Goal: Task Accomplishment & Management: Manage account settings

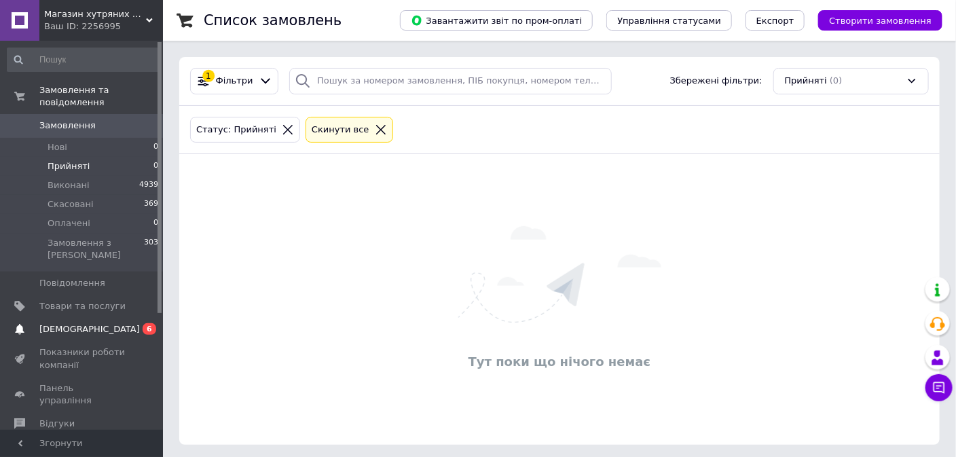
click at [72, 323] on span "[DEMOGRAPHIC_DATA]" at bounding box center [89, 329] width 100 height 12
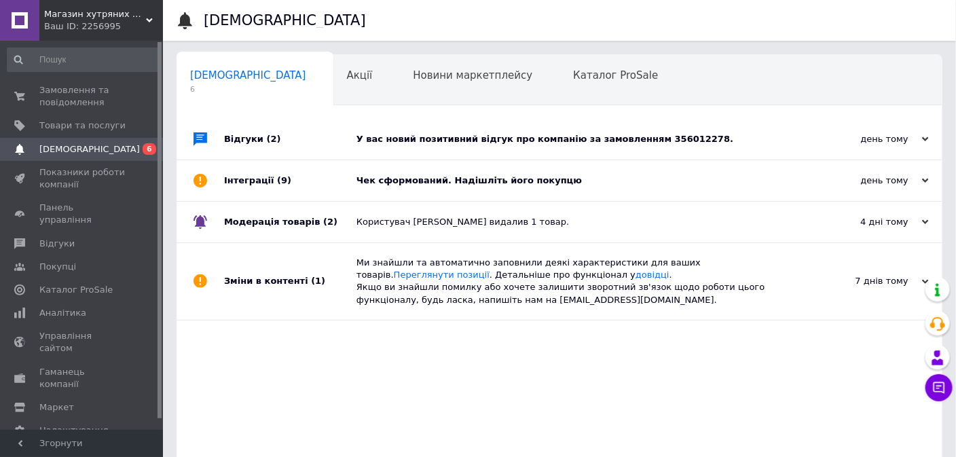
click at [472, 139] on div "У вас новий позитивний відгук про компанію за замовленням 356012278." at bounding box center [574, 139] width 437 height 12
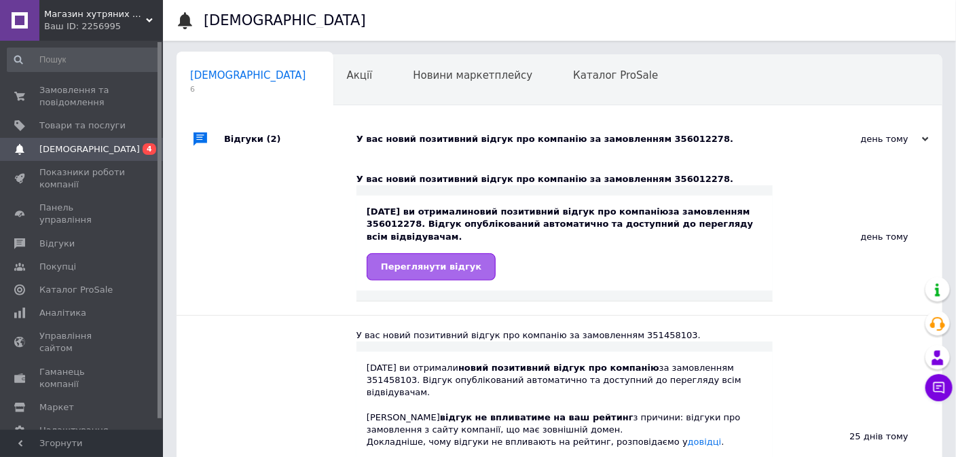
click at [434, 263] on span "Переглянути відгук" at bounding box center [431, 266] width 100 height 10
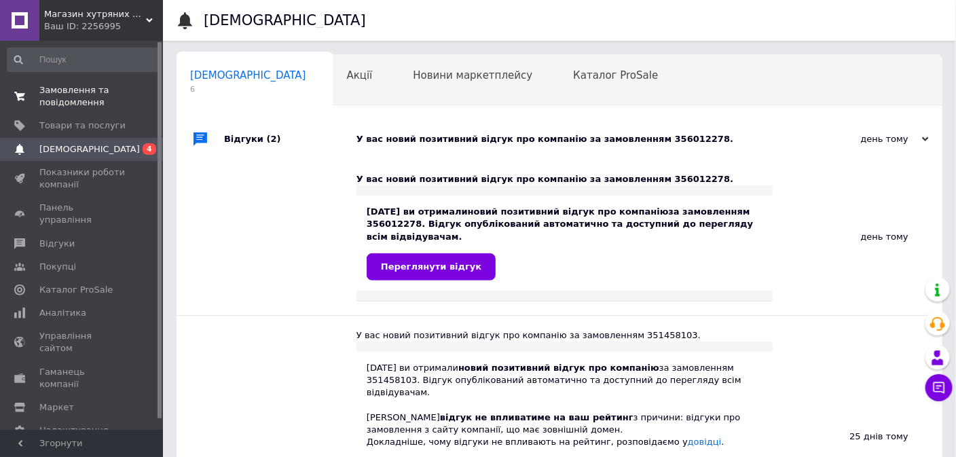
click at [93, 92] on span "Замовлення та повідомлення" at bounding box center [82, 96] width 86 height 24
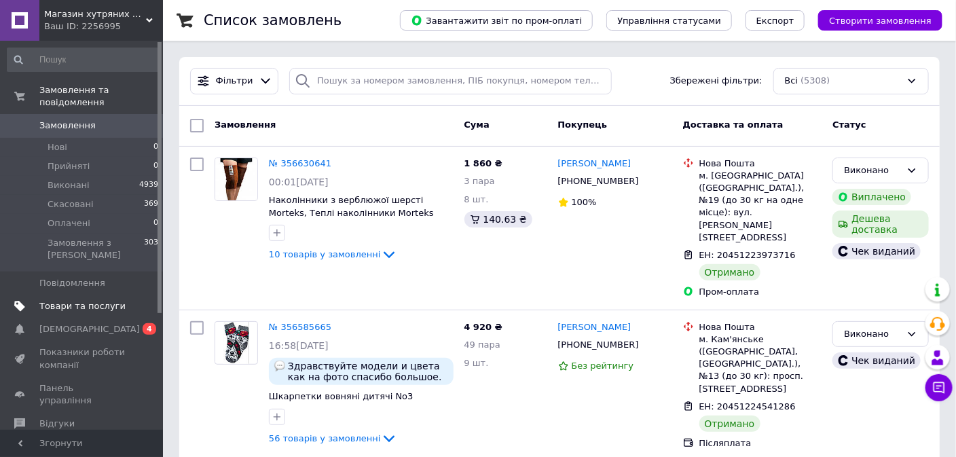
click at [75, 300] on span "Товари та послуги" at bounding box center [82, 306] width 86 height 12
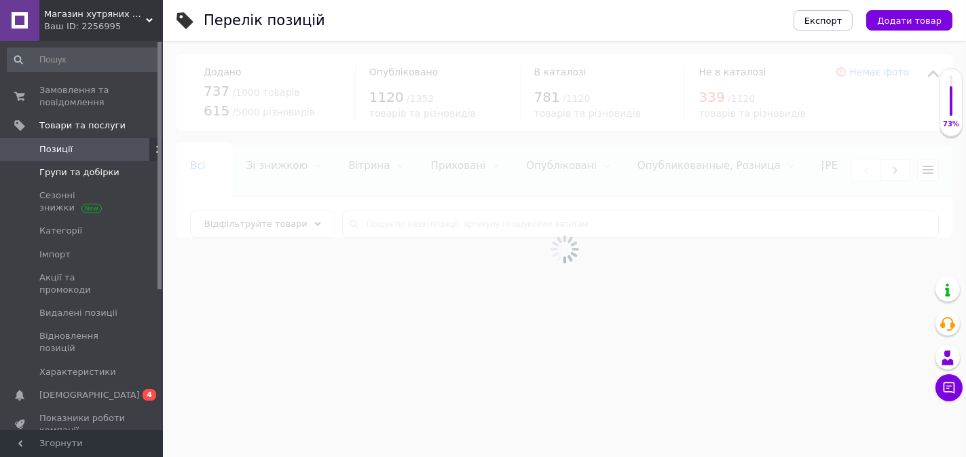
click at [97, 170] on span "Групи та добірки" at bounding box center [79, 172] width 80 height 12
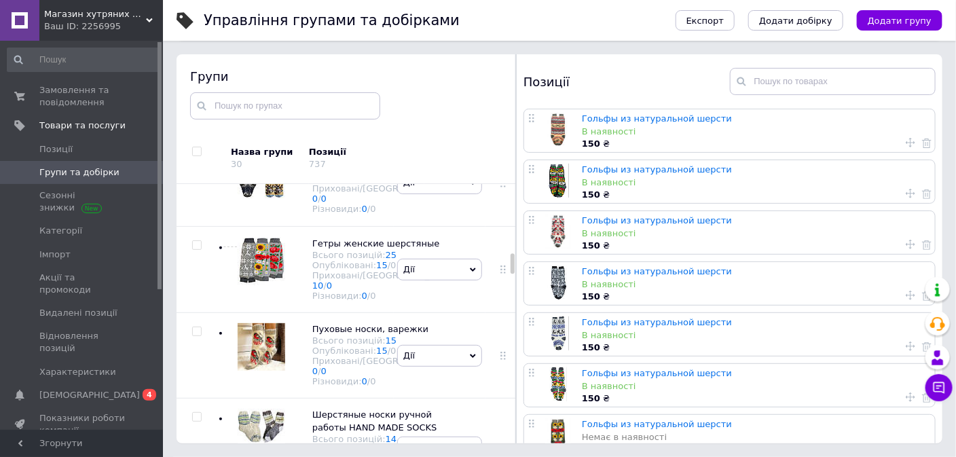
scroll to position [944, 0]
